Goal: Task Accomplishment & Management: Complete application form

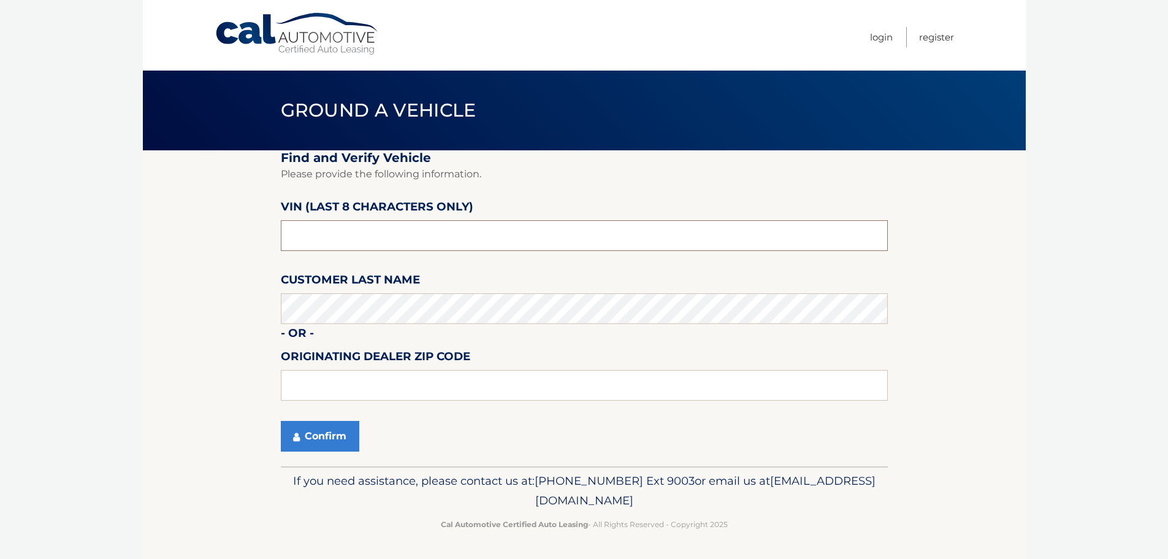
click at [335, 248] on input "text" at bounding box center [584, 235] width 607 height 31
type input "242127**"
click at [326, 432] on button "Confirm" at bounding box center [320, 436] width 78 height 31
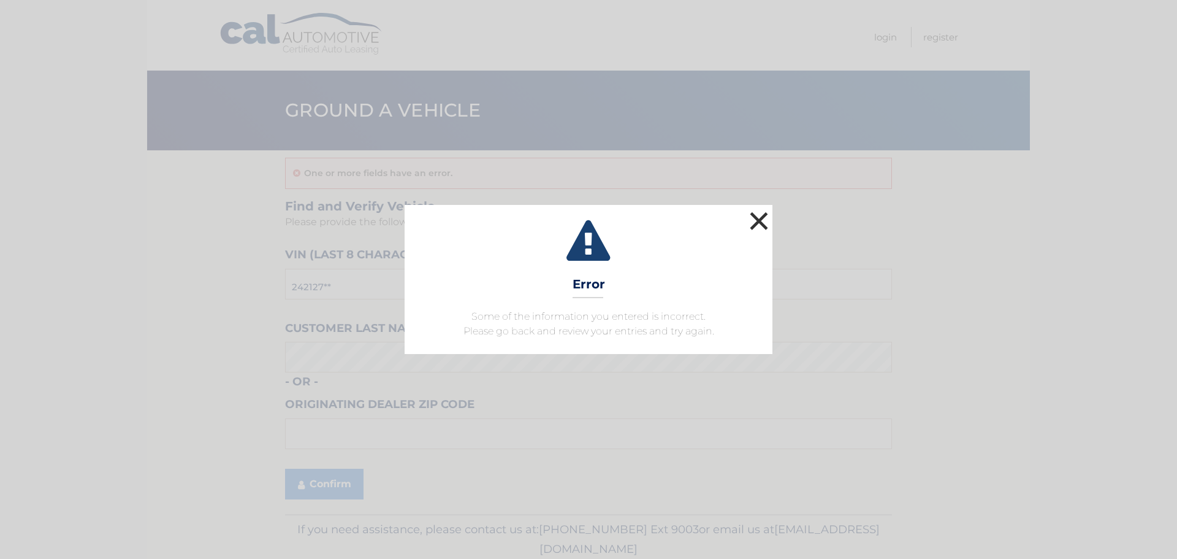
click at [763, 221] on button "×" at bounding box center [759, 220] width 25 height 25
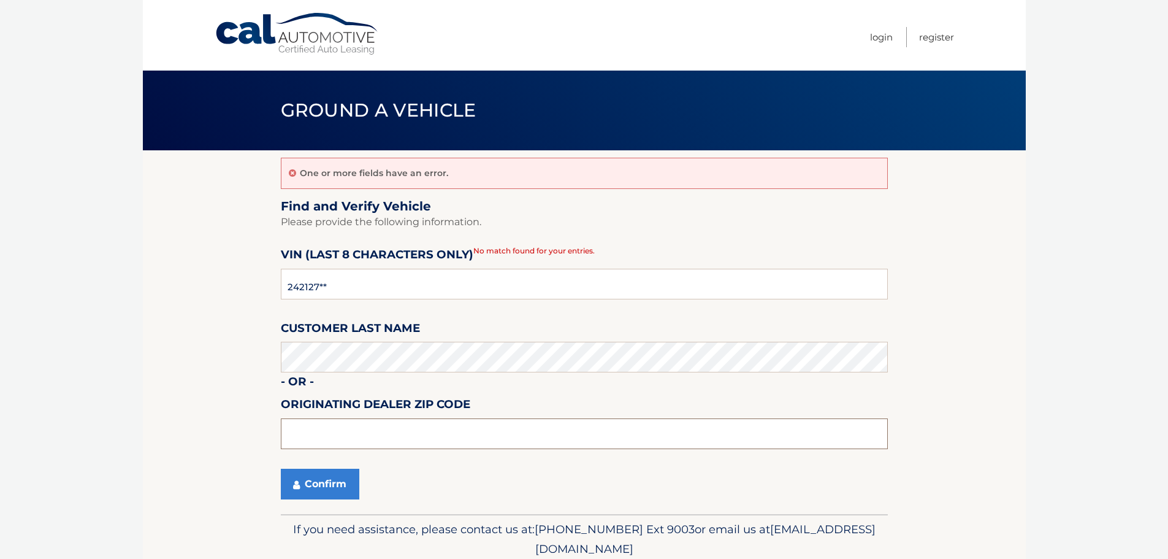
click at [350, 443] on input "text" at bounding box center [584, 433] width 607 height 31
type input "11743"
click at [281, 468] on button "Confirm" at bounding box center [320, 483] width 78 height 31
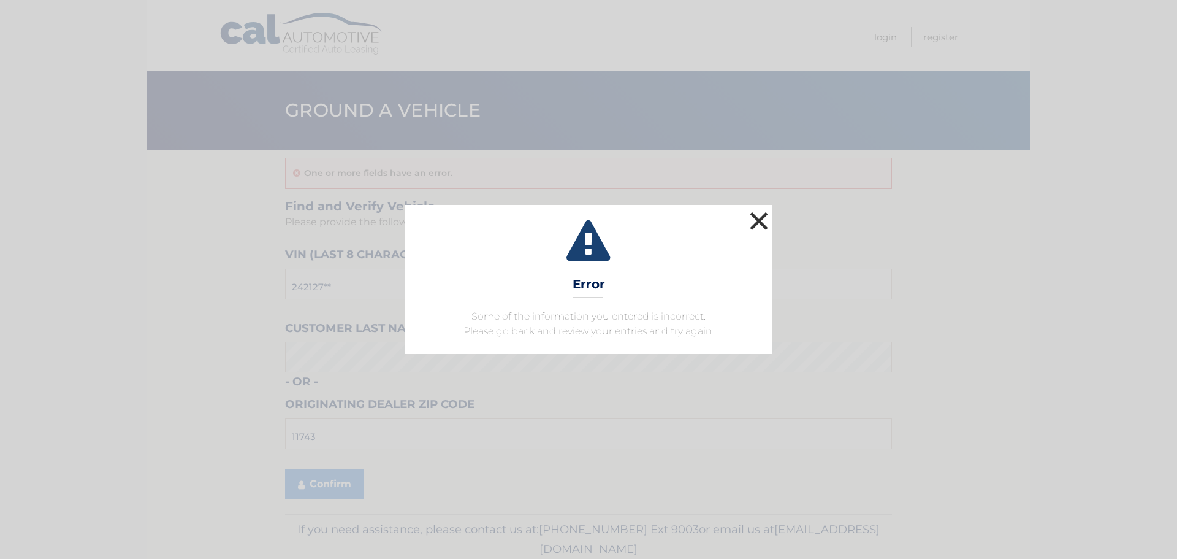
click at [762, 216] on button "×" at bounding box center [759, 220] width 25 height 25
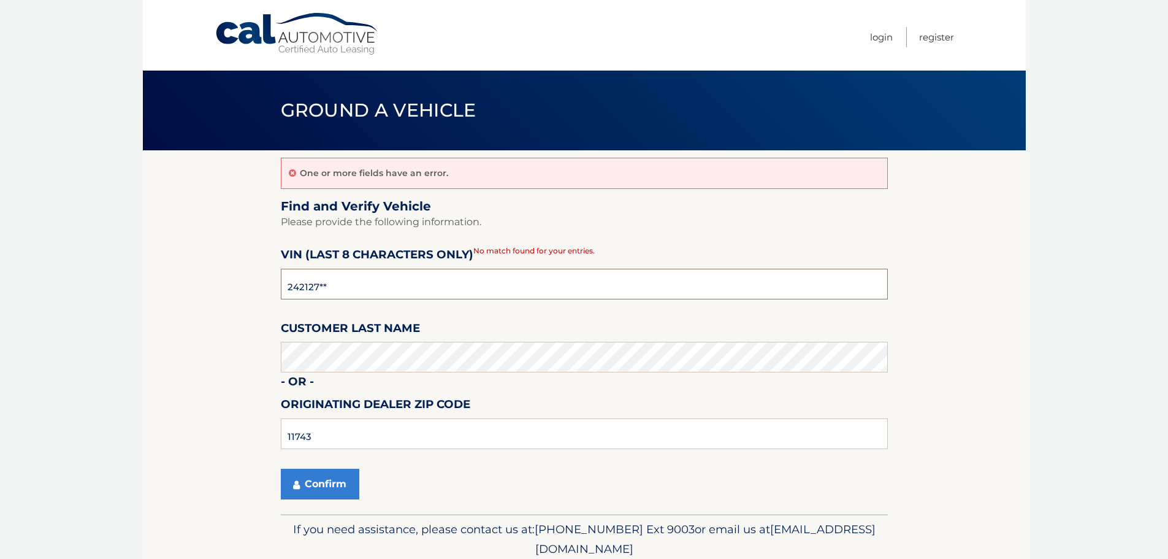
click at [287, 290] on input "242127**" at bounding box center [584, 284] width 607 height 31
type input "N3242127"
click at [239, 323] on section "One or more fields have an error. Find and Verify Vehicle Please provide the fo…" at bounding box center [584, 332] width 883 height 364
click at [299, 485] on icon "submit" at bounding box center [296, 485] width 7 height 10
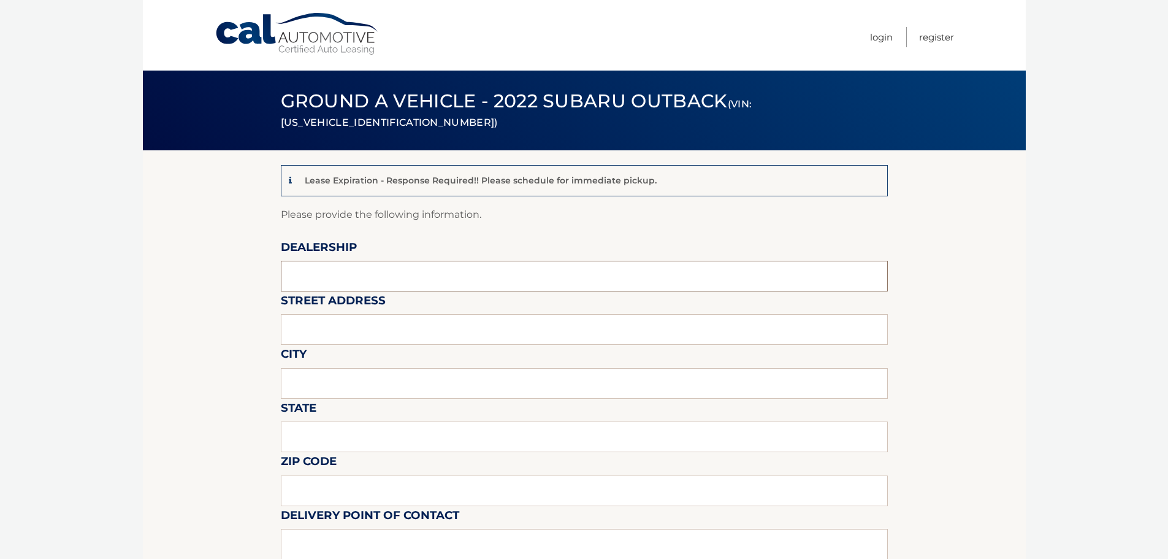
click at [311, 277] on input "text" at bounding box center [584, 276] width 607 height 31
type input "NORTH COAST SUBARU"
type input "105 GLEN ST"
type input "GLEN COVE"
type input "NY"
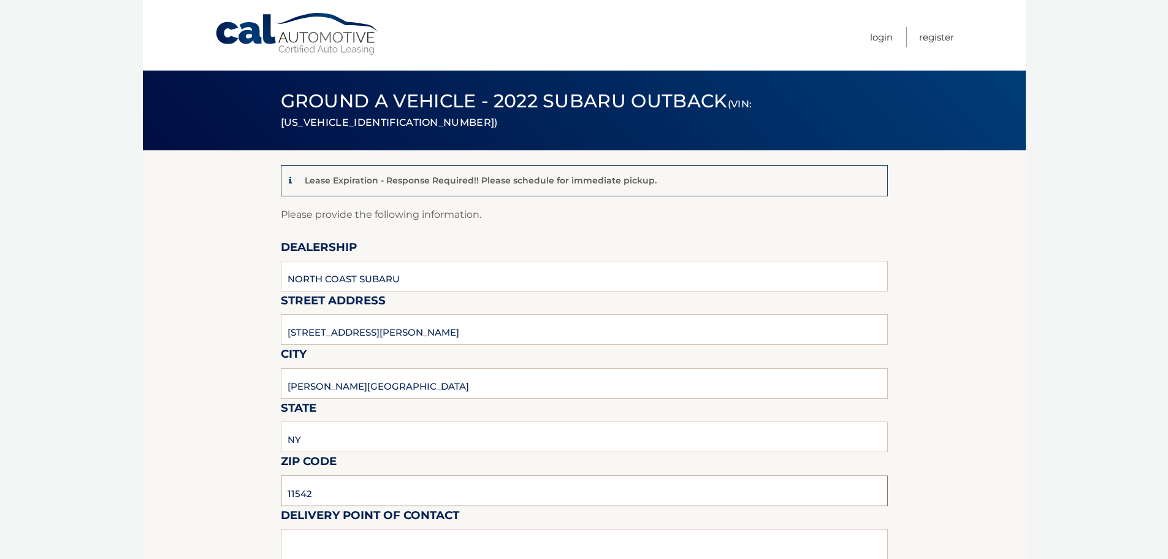
type input "11542"
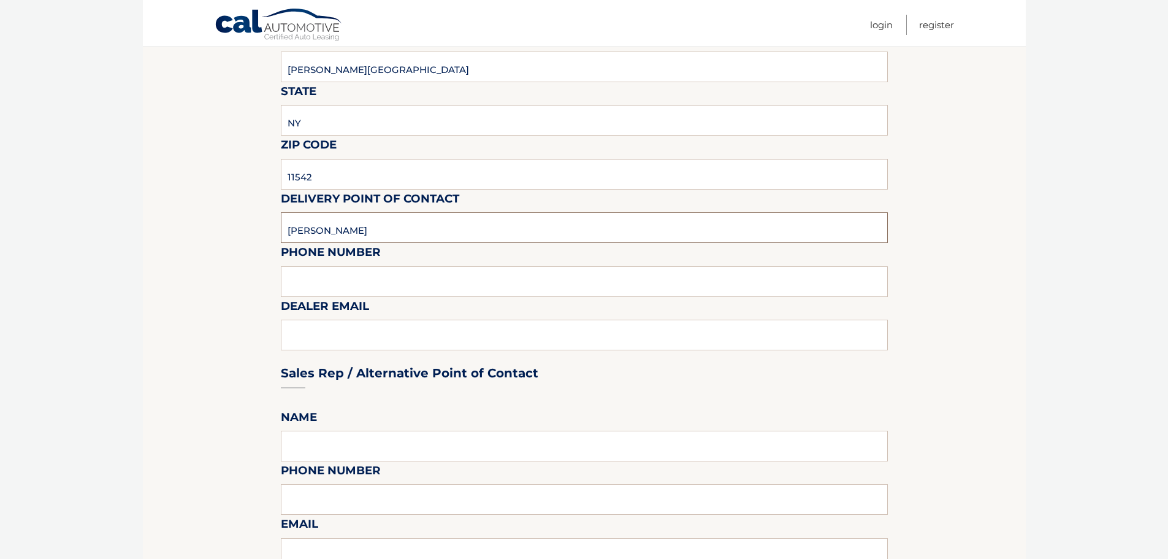
scroll to position [369, 0]
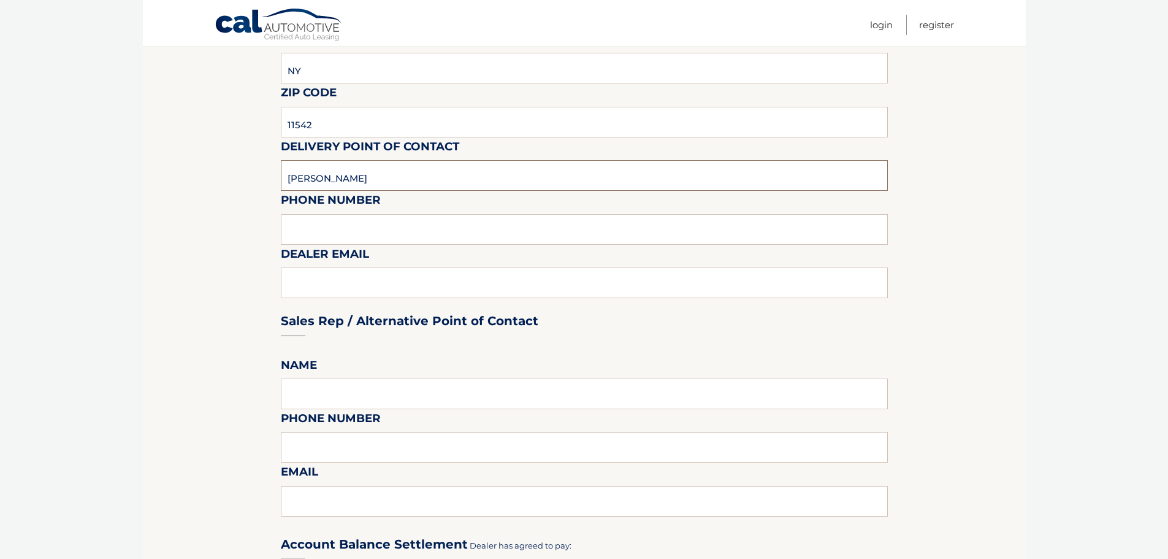
type input "JAMES LUPO"
click at [294, 229] on input "text" at bounding box center [584, 229] width 607 height 31
click at [316, 287] on div "Sales Rep / Alternative Point of Contact" at bounding box center [584, 297] width 607 height 86
click at [318, 281] on div "Sales Rep / Alternative Point of Contact" at bounding box center [584, 297] width 607 height 86
click at [312, 287] on div "Sales Rep / Alternative Point of Contact" at bounding box center [584, 297] width 607 height 86
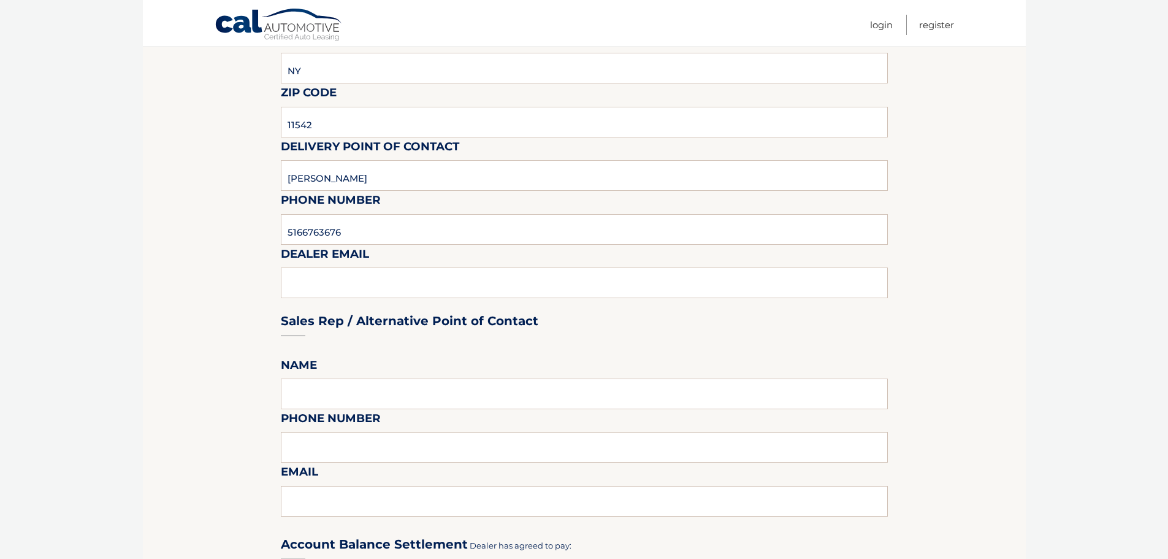
click at [327, 278] on div "Sales Rep / Alternative Point of Contact" at bounding box center [584, 297] width 607 height 86
click at [302, 228] on input "5166763676" at bounding box center [584, 229] width 607 height 31
click at [323, 233] on input "516-6763676" at bounding box center [584, 229] width 607 height 31
type input "516-676-3676"
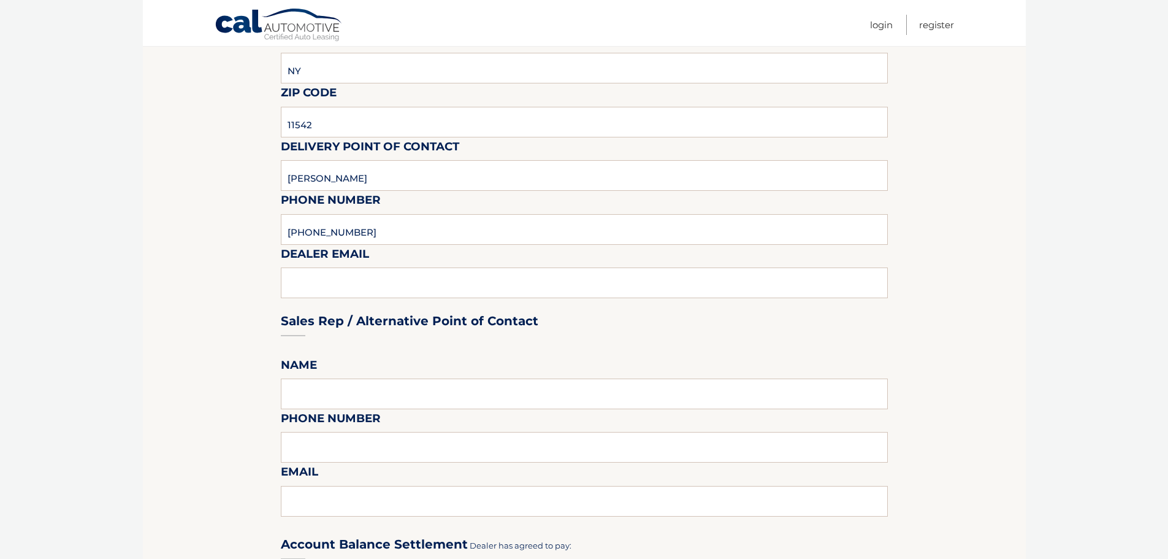
click at [318, 276] on div "Sales Rep / Alternative Point of Contact" at bounding box center [584, 297] width 607 height 86
click at [465, 384] on input "text" at bounding box center [584, 393] width 607 height 31
click at [419, 283] on div "Sales Rep / Alternative Point of Contact" at bounding box center [584, 297] width 607 height 86
click at [397, 405] on input "text" at bounding box center [584, 393] width 607 height 31
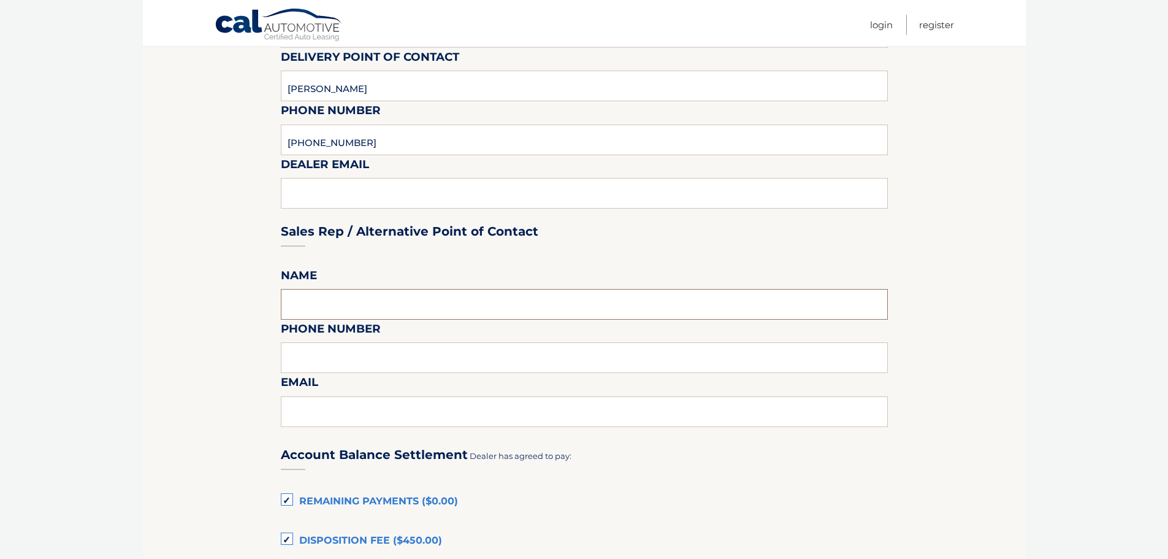
scroll to position [430, 0]
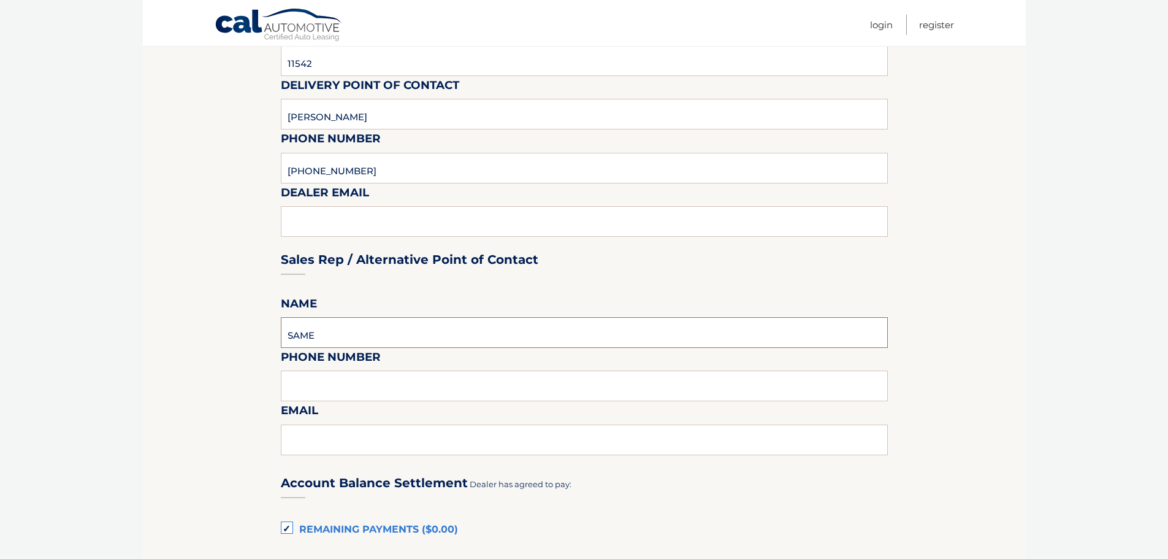
type input "SAME"
click at [389, 385] on input "text" at bounding box center [584, 385] width 607 height 31
type input "516-626-3676"
click at [350, 435] on input "text" at bounding box center [584, 439] width 607 height 31
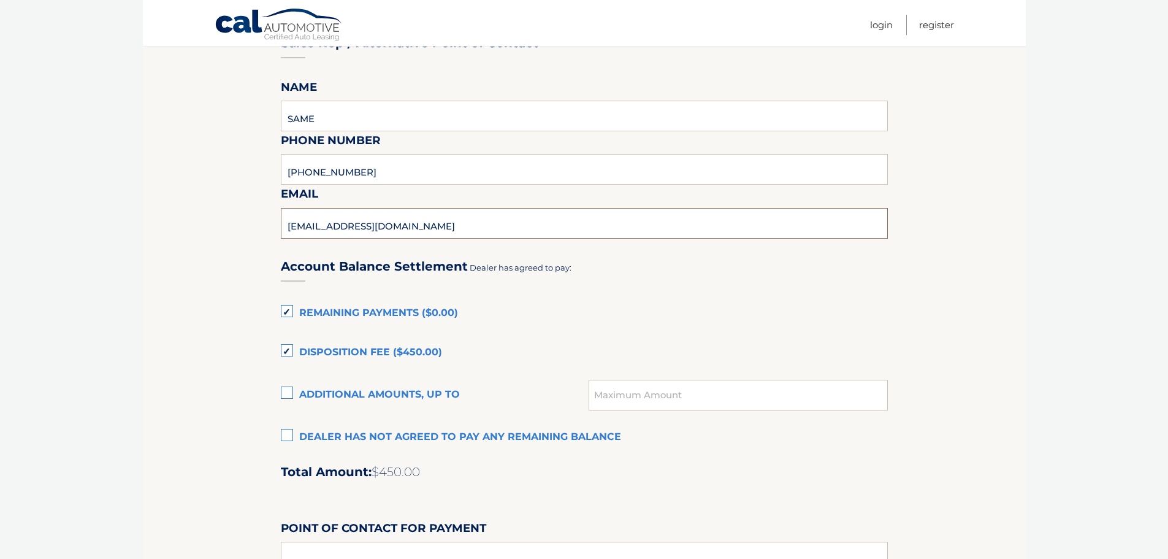
scroll to position [736, 0]
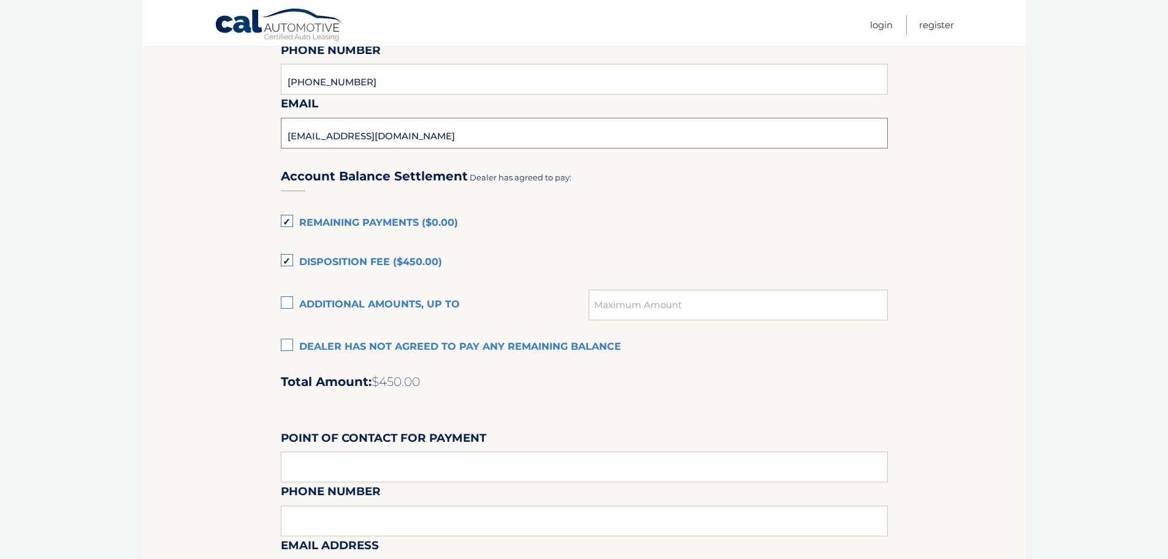
type input "JAMESL@NCSUBARU.COM"
click at [286, 347] on label "Dealer has not agreed to pay any remaining balance" at bounding box center [584, 347] width 607 height 25
click at [0, 0] on input "Dealer has not agreed to pay any remaining balance" at bounding box center [0, 0] width 0 height 0
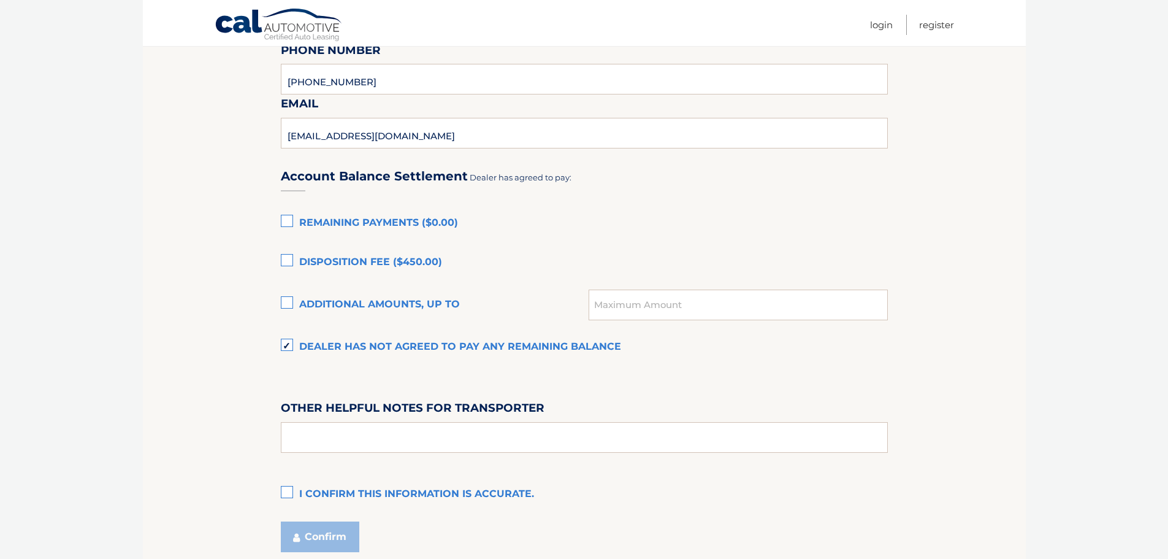
click at [284, 264] on label "Disposition Fee ($450.00)" at bounding box center [584, 262] width 607 height 25
click at [0, 0] on input "Disposition Fee ($450.00)" at bounding box center [0, 0] width 0 height 0
click at [287, 346] on label "Dealer has not agreed to pay any remaining balance" at bounding box center [584, 347] width 607 height 25
click at [0, 0] on input "Dealer has not agreed to pay any remaining balance" at bounding box center [0, 0] width 0 height 0
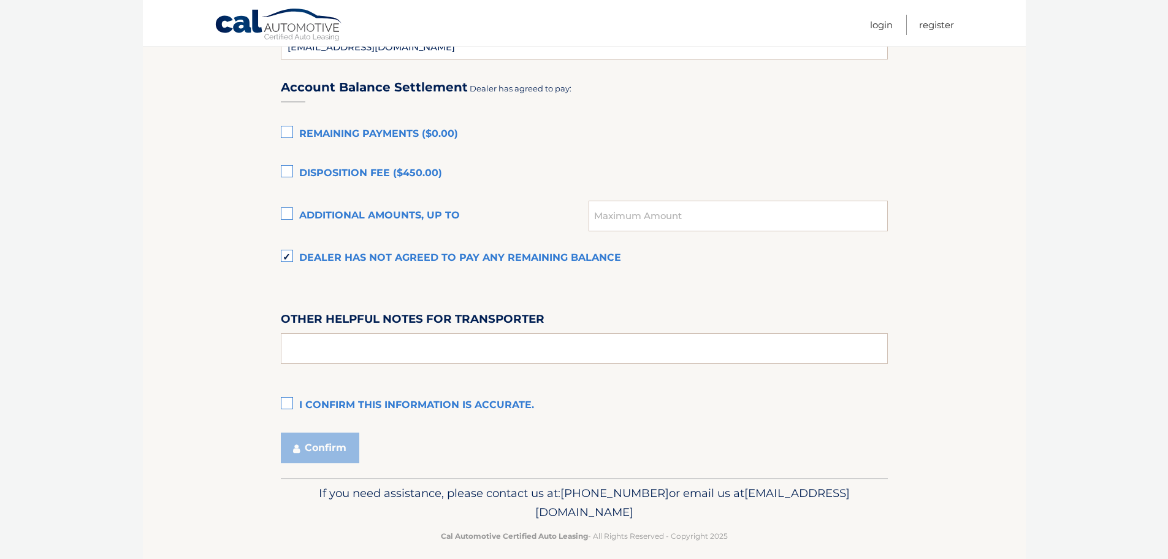
scroll to position [838, 0]
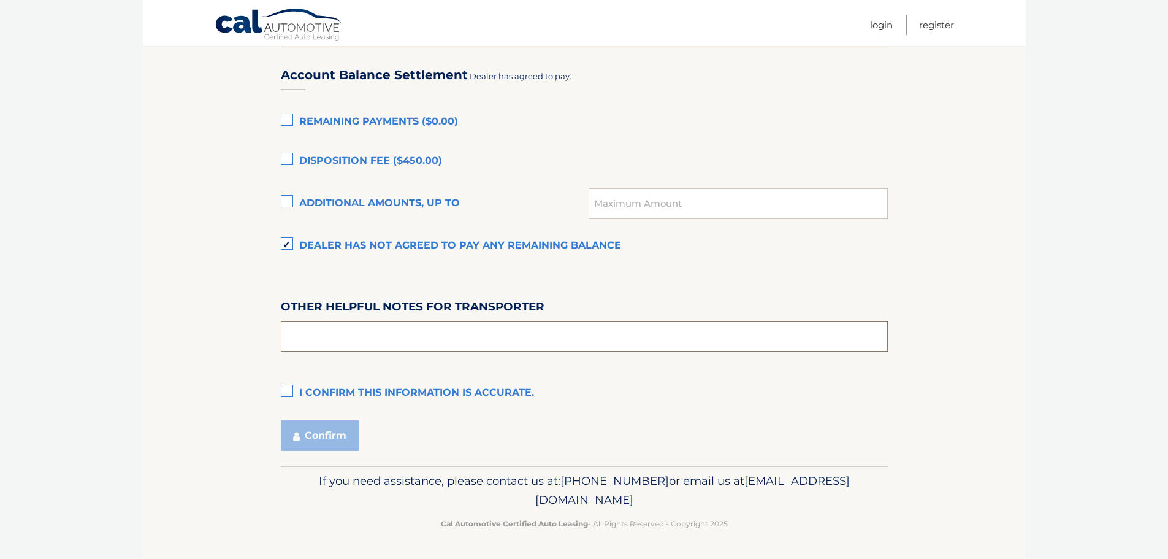
click at [293, 343] on input "text" at bounding box center [584, 336] width 607 height 31
click at [310, 339] on input "CALL ,CAR KEPT AT LOT ," at bounding box center [584, 336] width 607 height 31
click at [386, 346] on input ",CAR KEPT AT LOT ," at bounding box center [584, 336] width 607 height 31
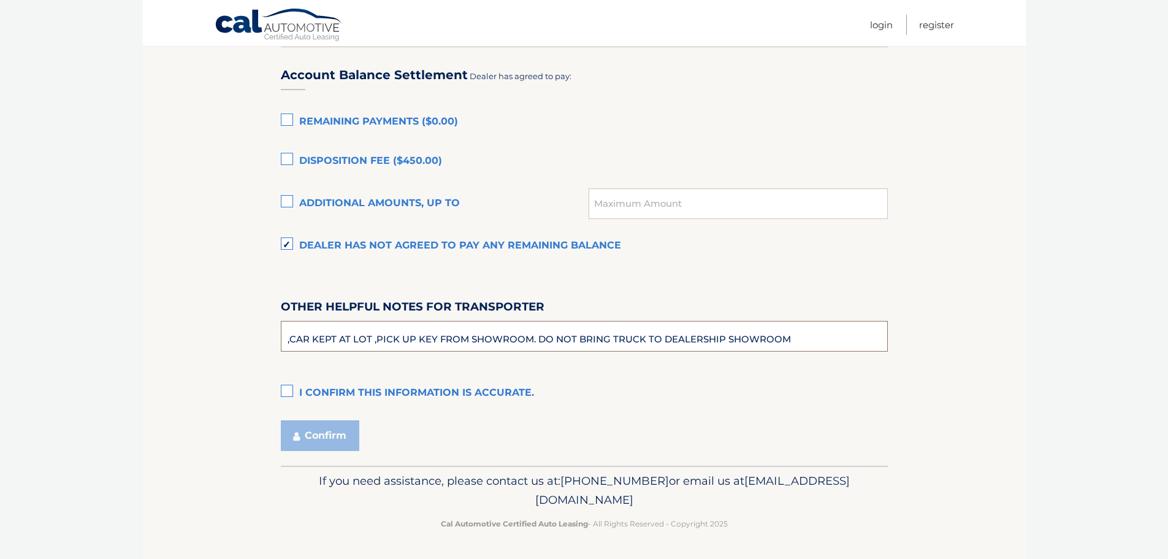
type input ",CAR KEPT AT LOT ,PICK UP KEY FROM SHOWROOM. DO NOT BRING TRUCK TO DEALERSHIP S…"
click at [289, 390] on label "I confirm this information is accurate." at bounding box center [584, 393] width 607 height 25
click at [0, 0] on input "I confirm this information is accurate." at bounding box center [0, 0] width 0 height 0
click at [307, 434] on button "Confirm" at bounding box center [320, 435] width 78 height 31
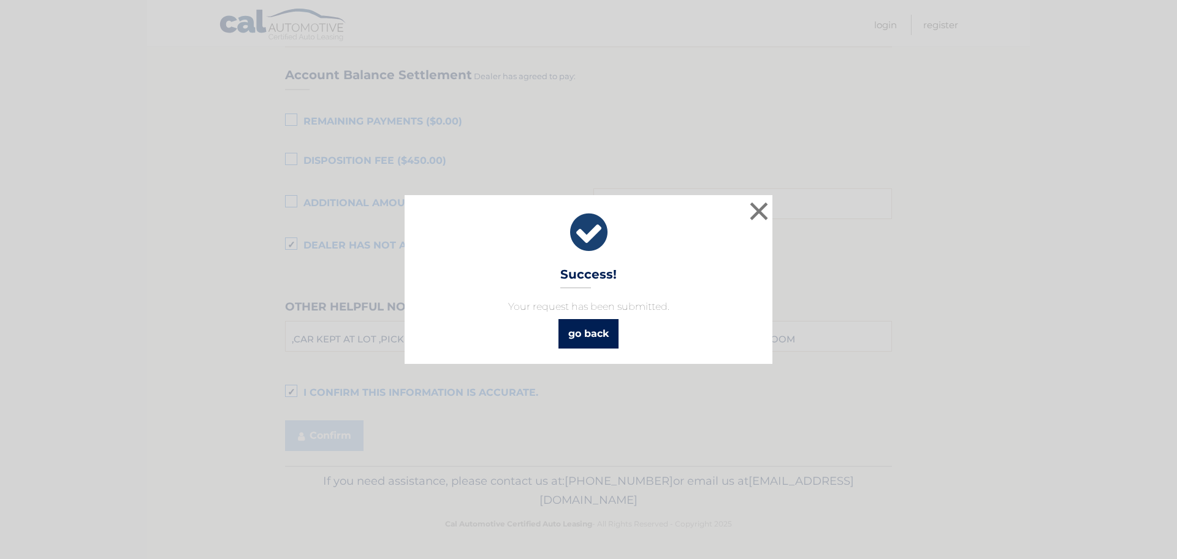
click at [589, 332] on link "go back" at bounding box center [589, 333] width 60 height 29
